Goal: Information Seeking & Learning: Stay updated

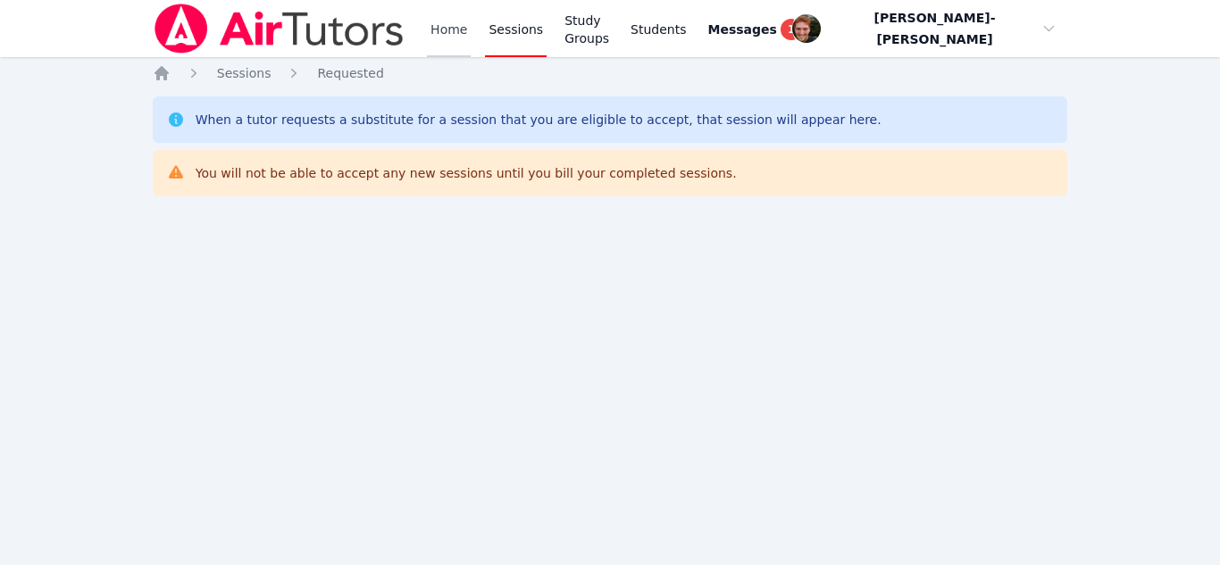
click at [434, 13] on link "Home" at bounding box center [449, 28] width 44 height 57
click at [434, 39] on link "Home" at bounding box center [449, 28] width 44 height 57
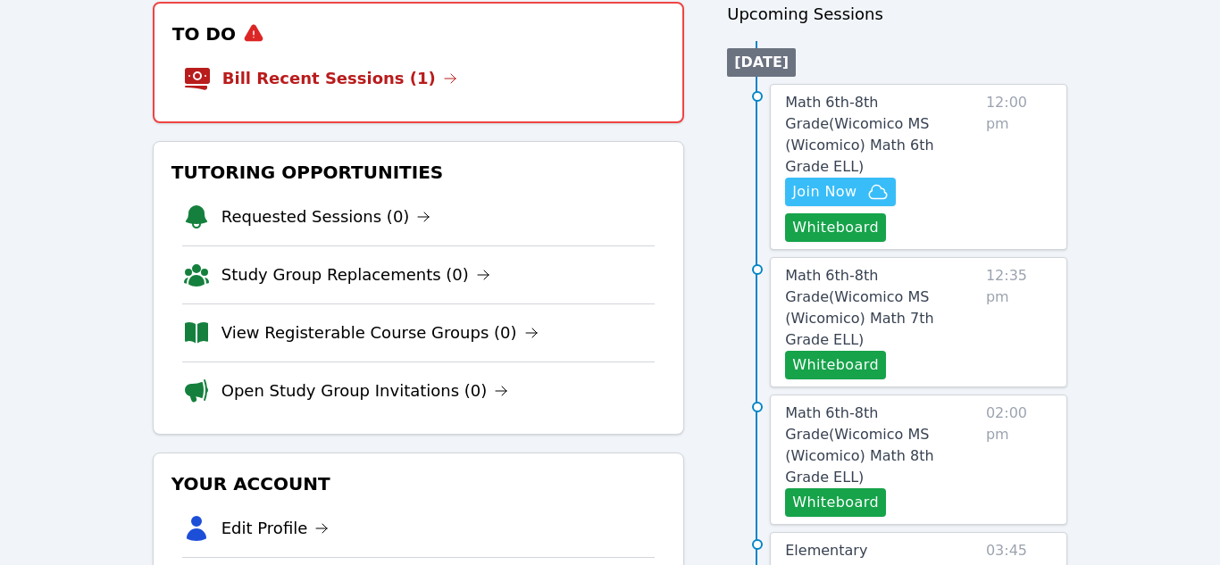
scroll to position [217, 0]
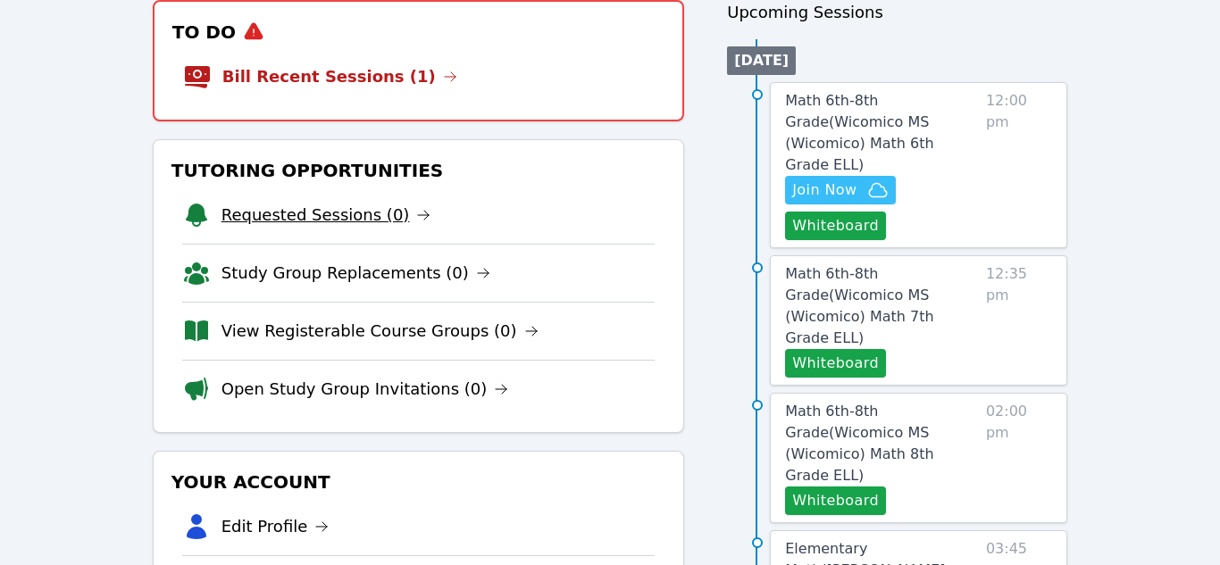
click at [340, 205] on link "Requested Sessions (0)" at bounding box center [326, 215] width 210 height 25
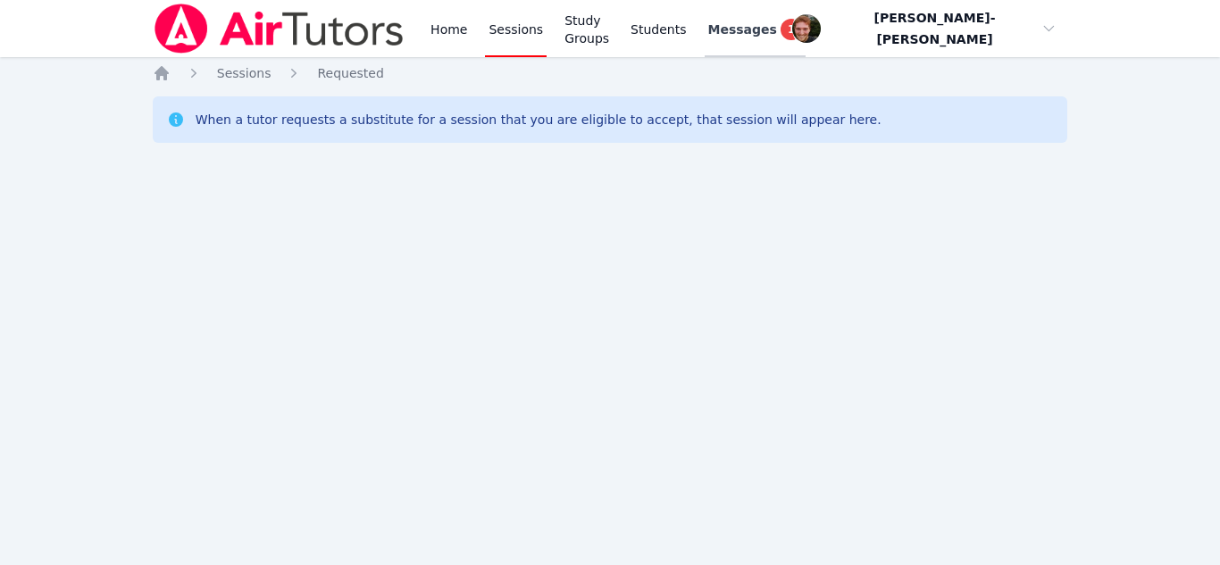
click at [770, 38] on span "Messages" at bounding box center [742, 30] width 69 height 18
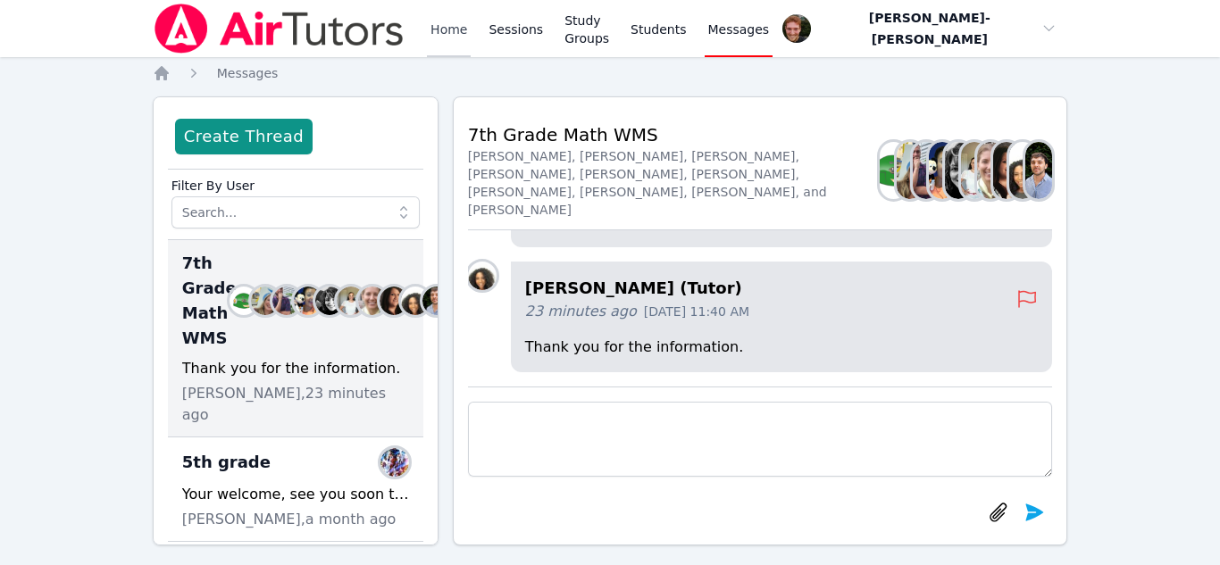
click at [455, 30] on link "Home" at bounding box center [449, 28] width 44 height 57
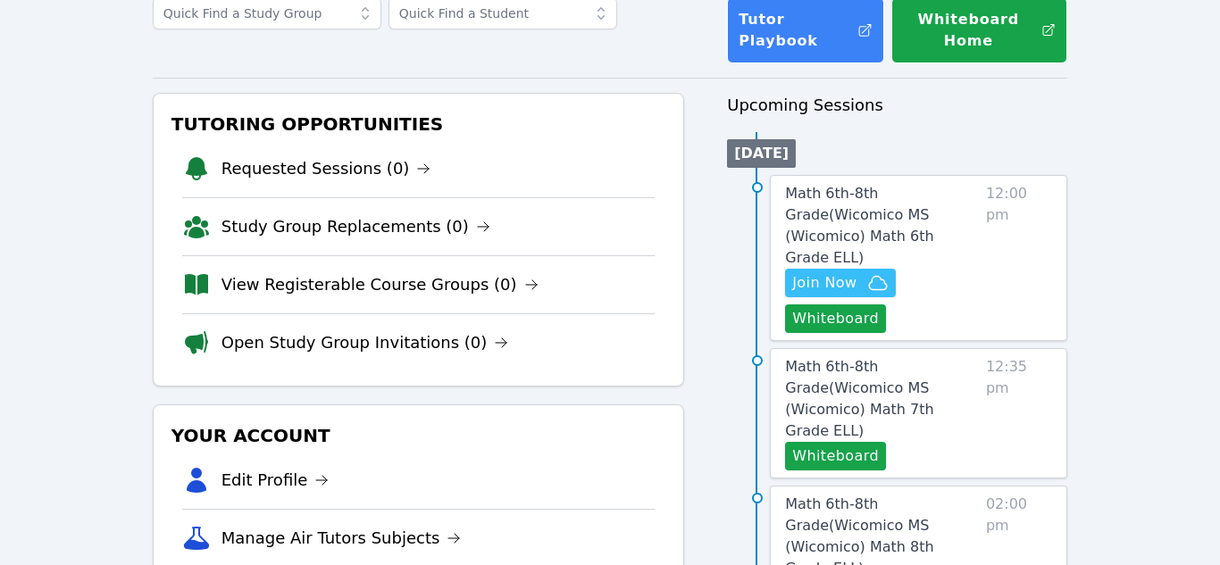
scroll to position [122, 0]
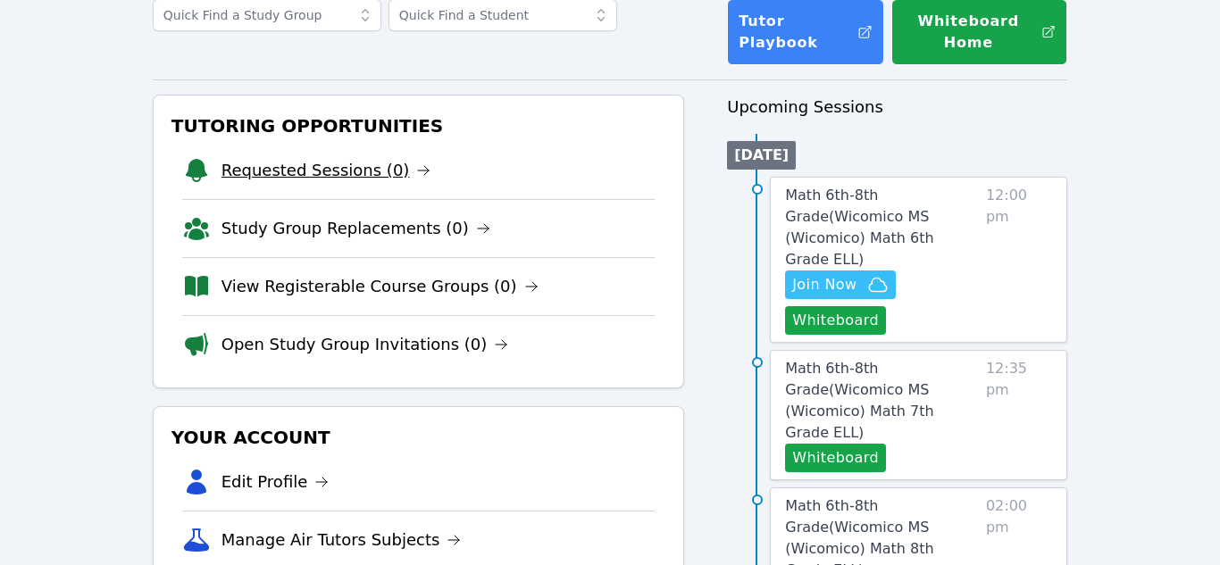
click at [311, 161] on link "Requested Sessions (0)" at bounding box center [326, 170] width 210 height 25
